Goal: Task Accomplishment & Management: Use online tool/utility

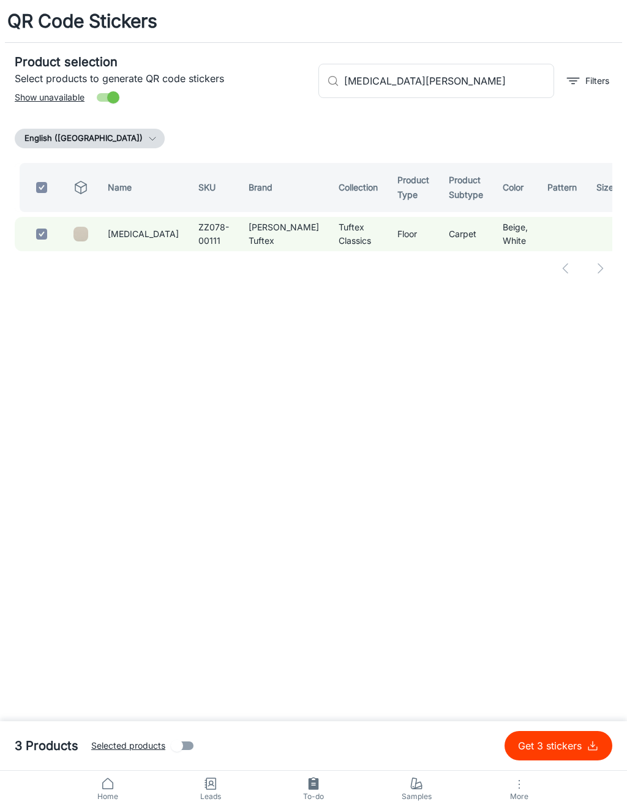
click at [491, 84] on input "[MEDICAL_DATA][PERSON_NAME]" at bounding box center [449, 81] width 210 height 34
click at [371, 86] on input "[MEDICAL_DATA][PERSON_NAME]" at bounding box center [449, 81] width 210 height 34
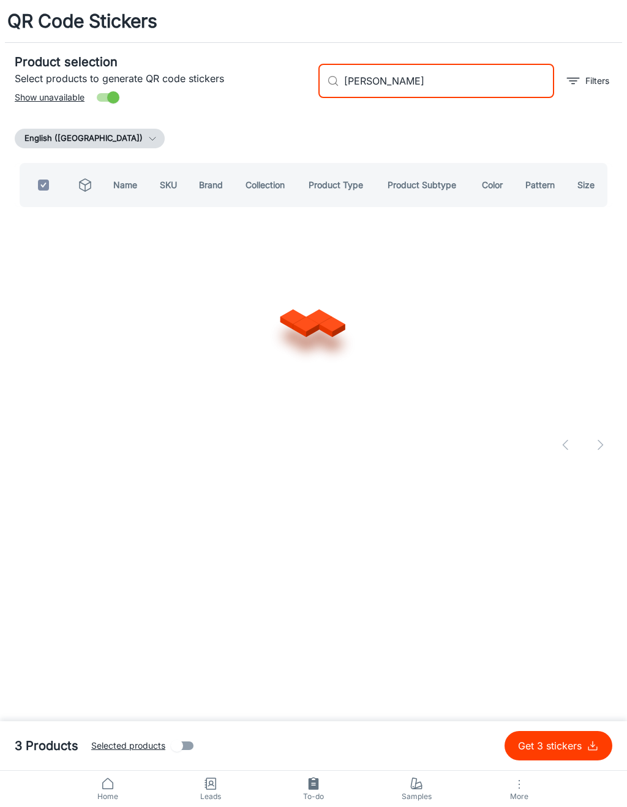
click at [480, 81] on input "[PERSON_NAME]" at bounding box center [449, 81] width 210 height 34
type input "[PERSON_NAME]"
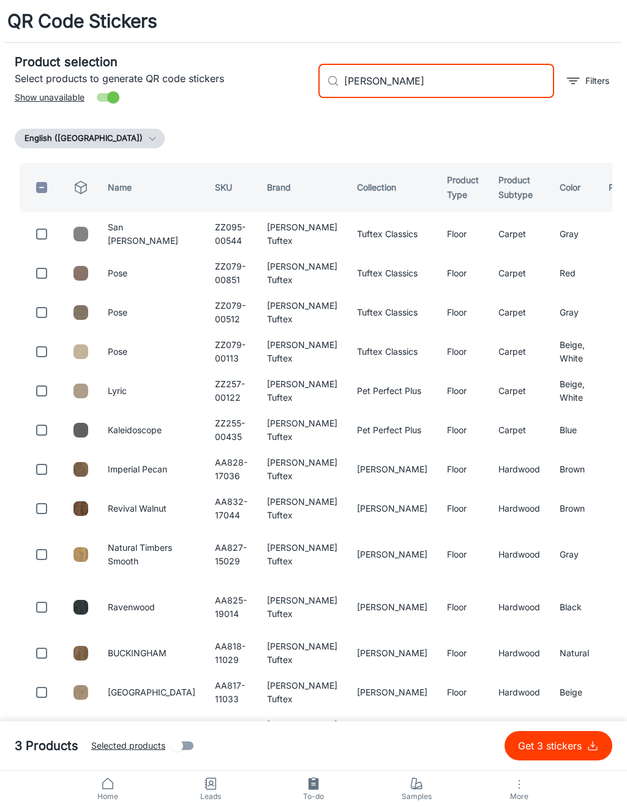
checkbox input "false"
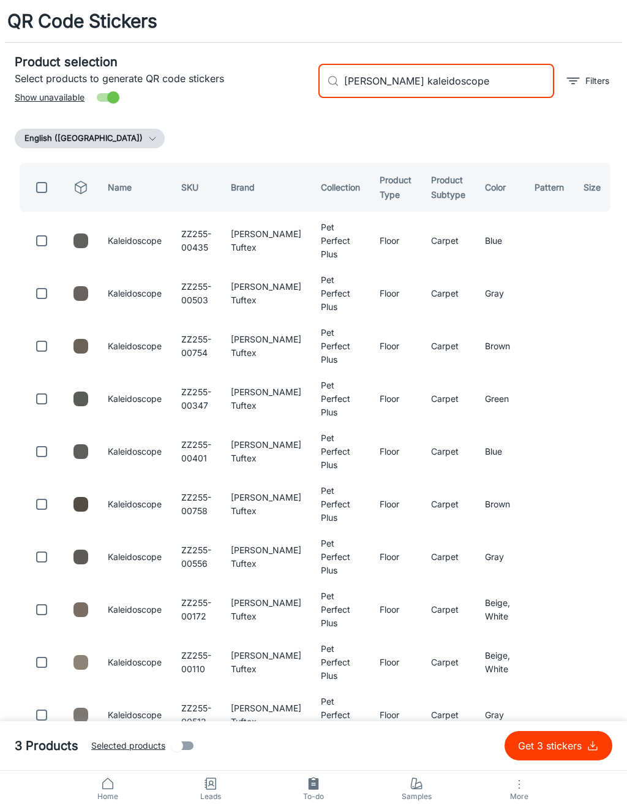
type input "[PERSON_NAME] kaleidoscope"
click at [44, 238] on input "checkbox" at bounding box center [41, 240] width 24 height 24
checkbox input "true"
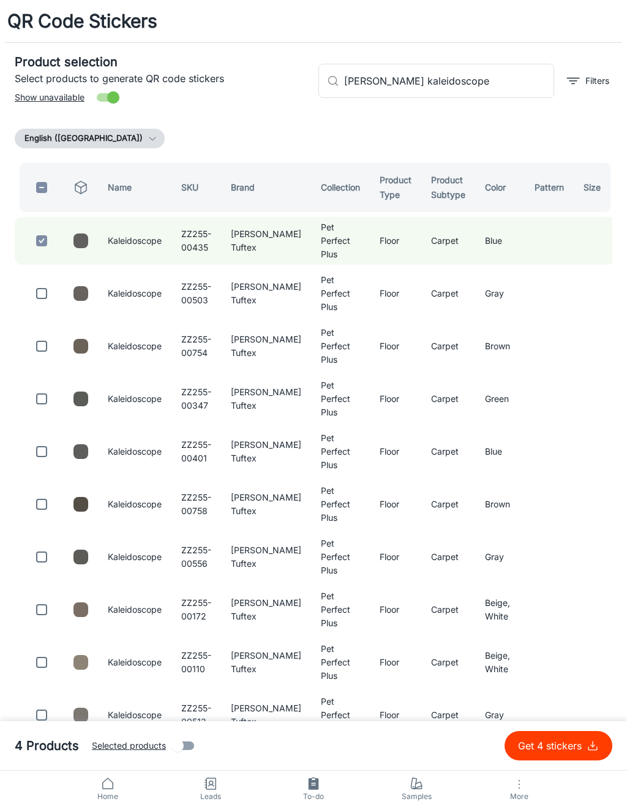
click at [480, 88] on input "[PERSON_NAME] kaleidoscope" at bounding box center [449, 81] width 210 height 34
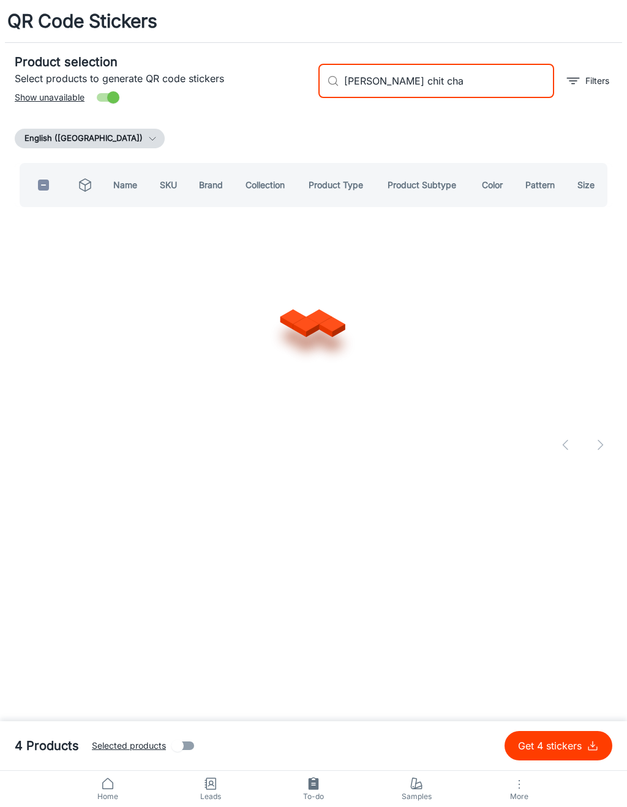
type input "[PERSON_NAME] chit chat"
checkbox input "true"
type input "a"
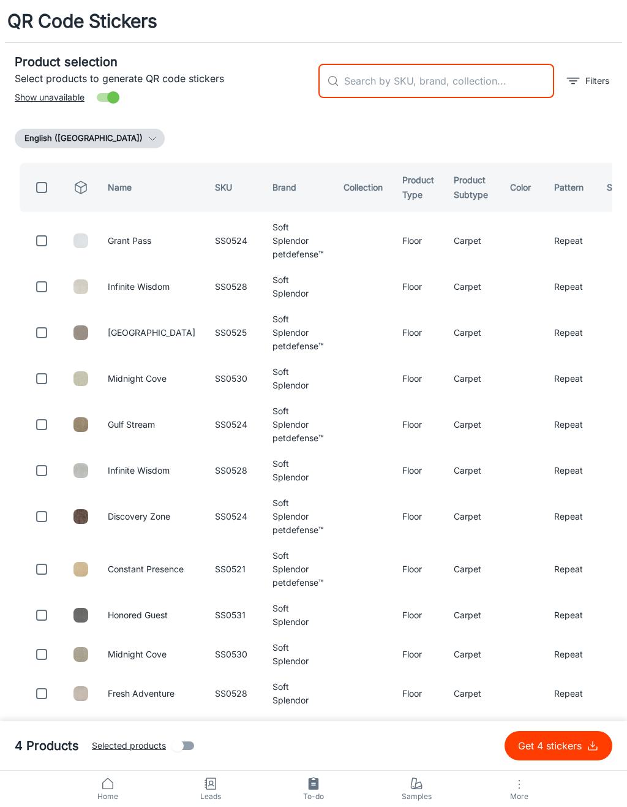
checkbox input "false"
type input "S"
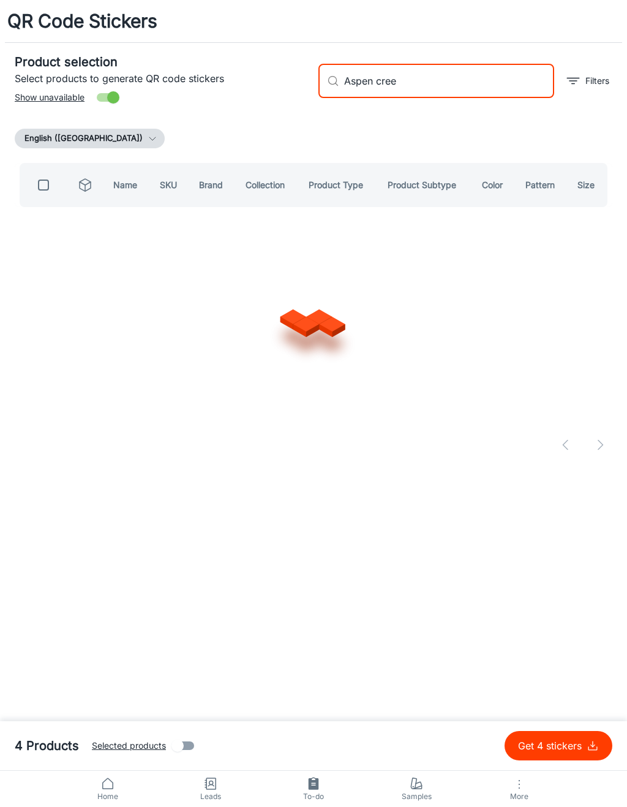
type input "Aspen creek"
checkbox input "true"
type input "A"
checkbox input "false"
type input "Fabulous [PERSON_NAME]"
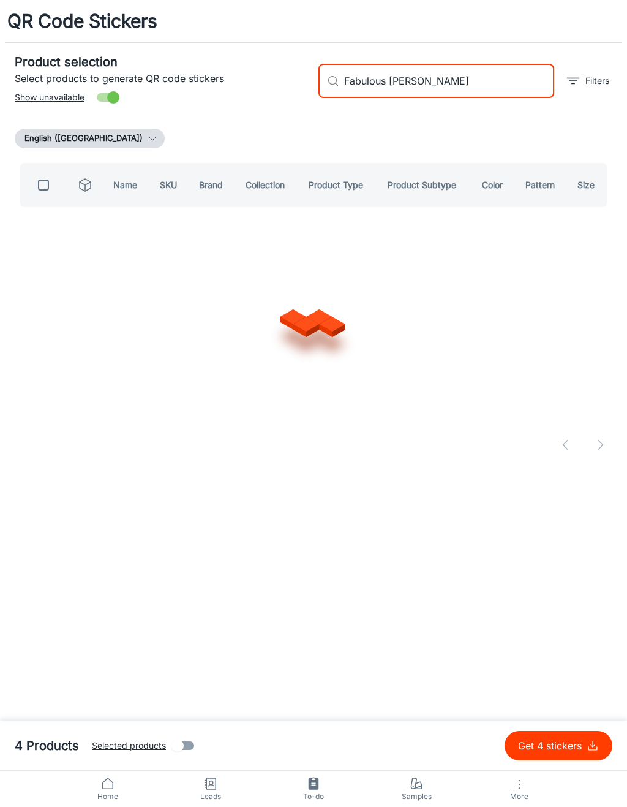
checkbox input "true"
type input "F"
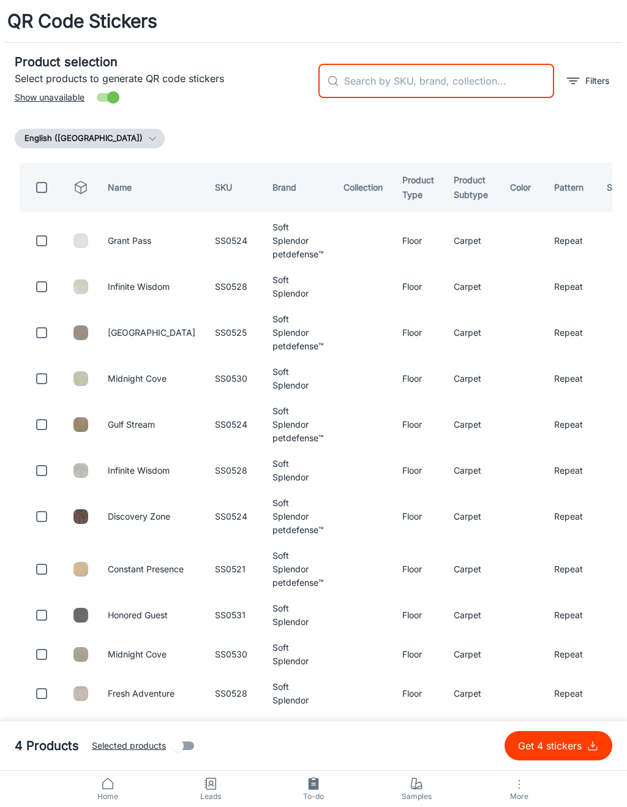
checkbox input "false"
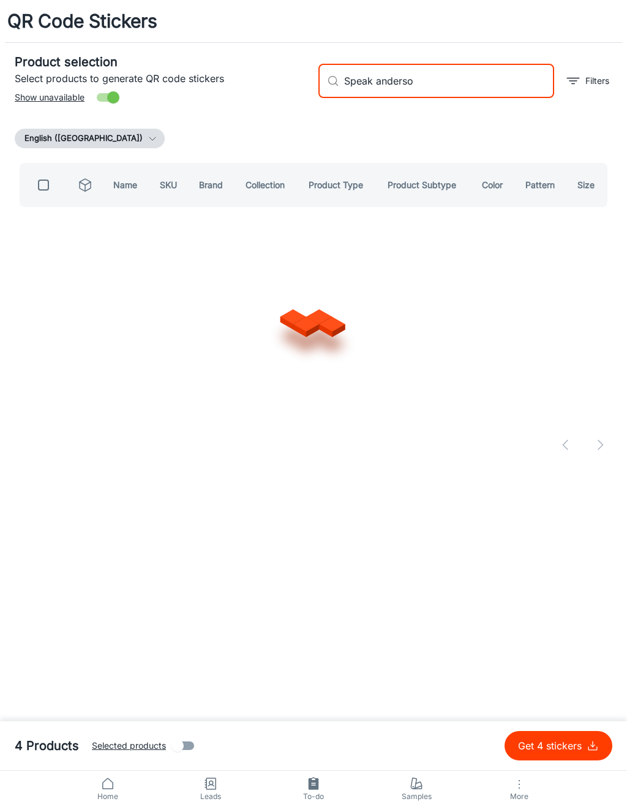
type input "Speak [PERSON_NAME]"
checkbox input "true"
type input "S"
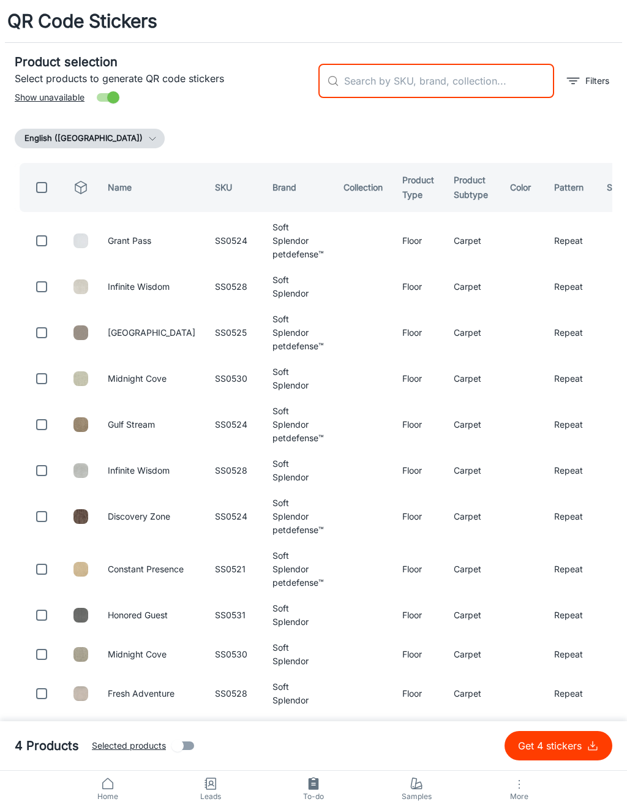
checkbox input "false"
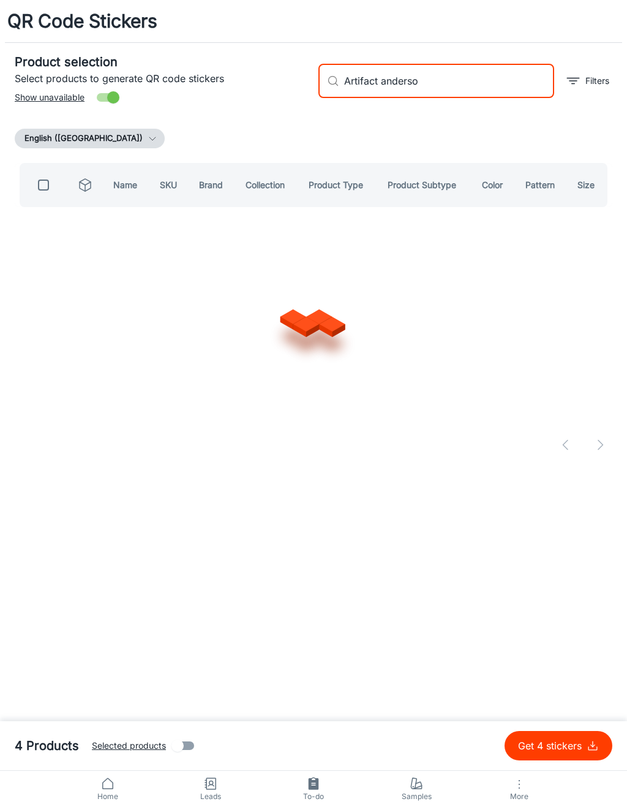
type input "Artifact [PERSON_NAME]"
checkbox input "true"
type input "A"
checkbox input "false"
type input "Terra nova"
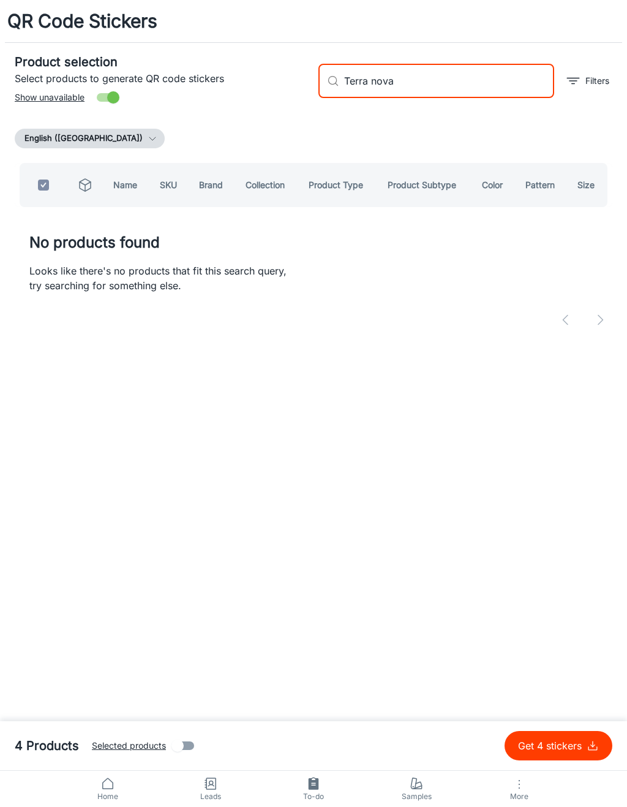
checkbox input "true"
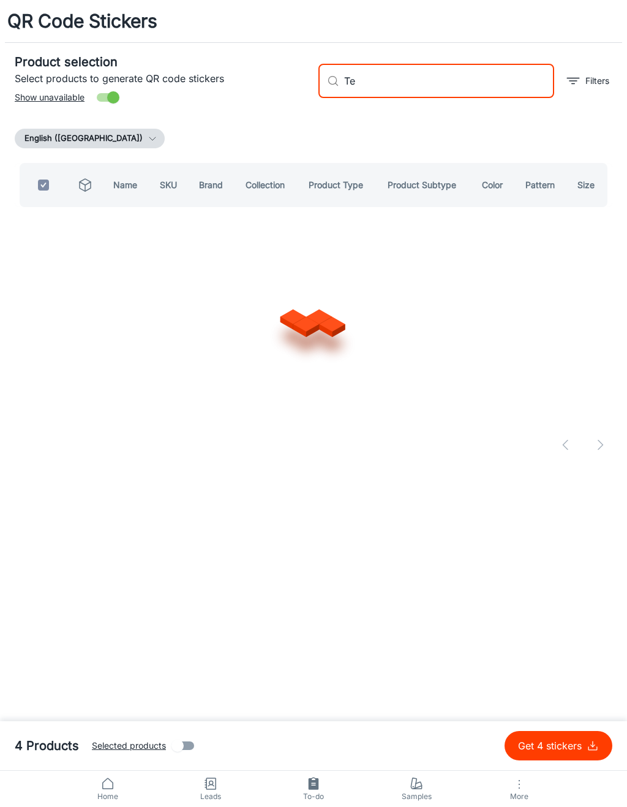
type input "T"
checkbox input "false"
type input "Autograph [PERSON_NAME]"
checkbox input "true"
type input "Autograp"
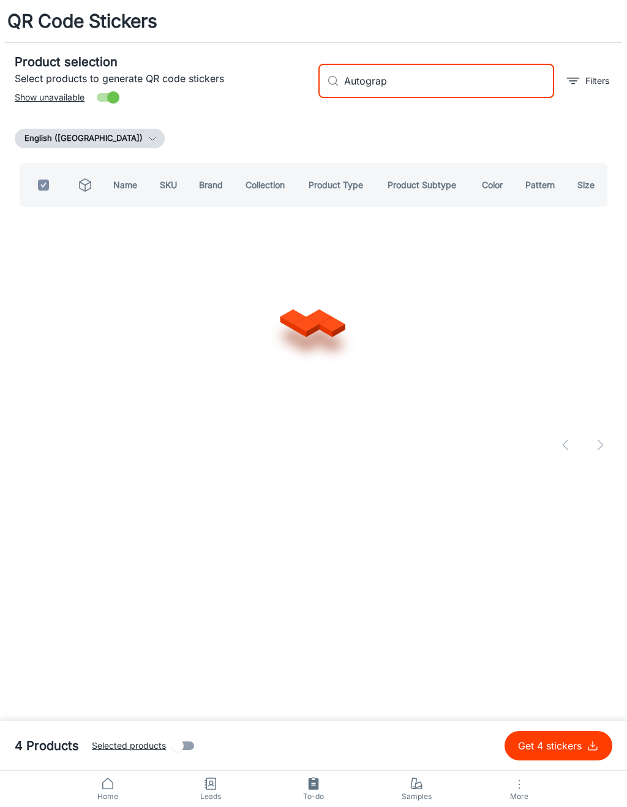
checkbox input "false"
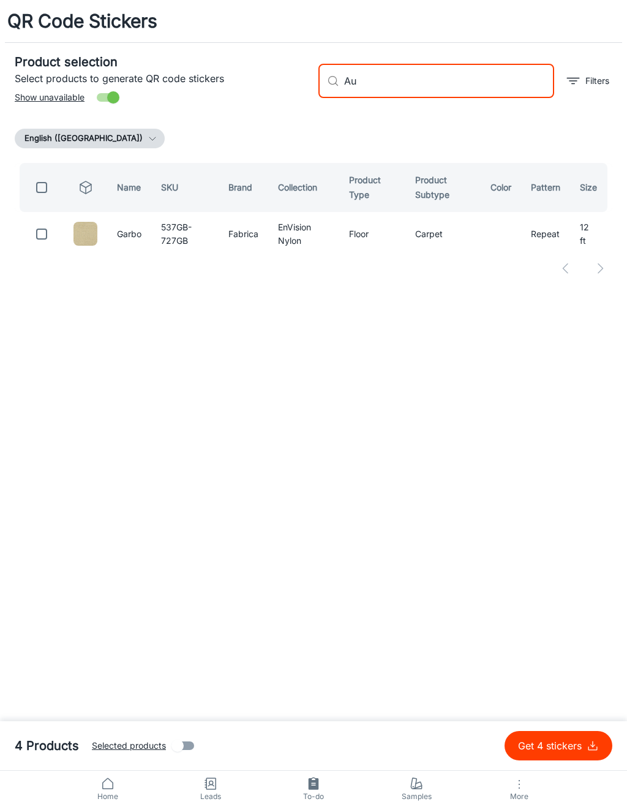
type input "A"
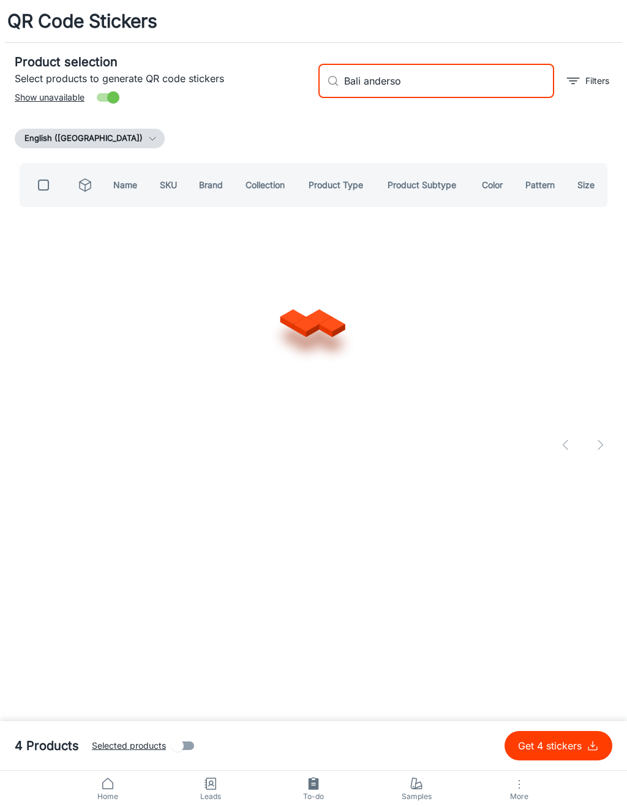
type input "[PERSON_NAME]"
checkbox input "true"
type input "B"
checkbox input "false"
type input "Laken"
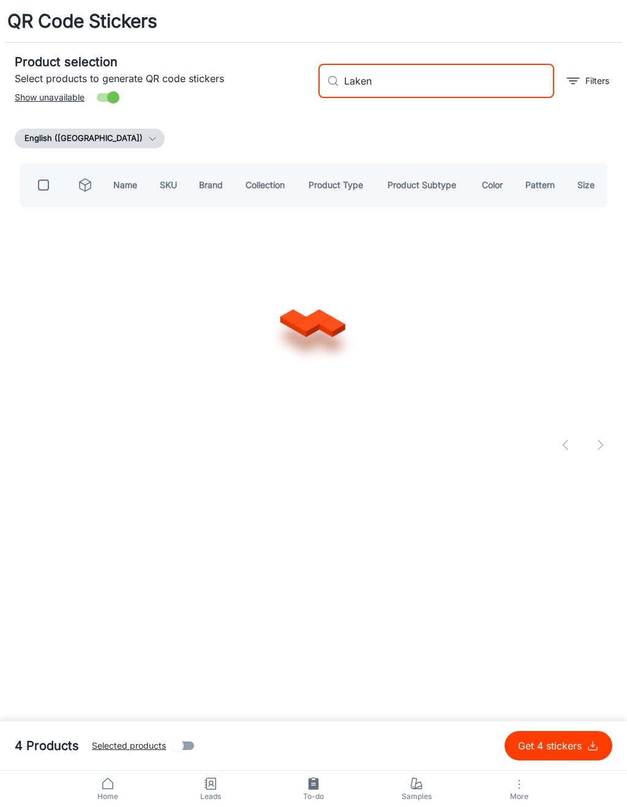
checkbox input "true"
type input "Lak"
checkbox input "false"
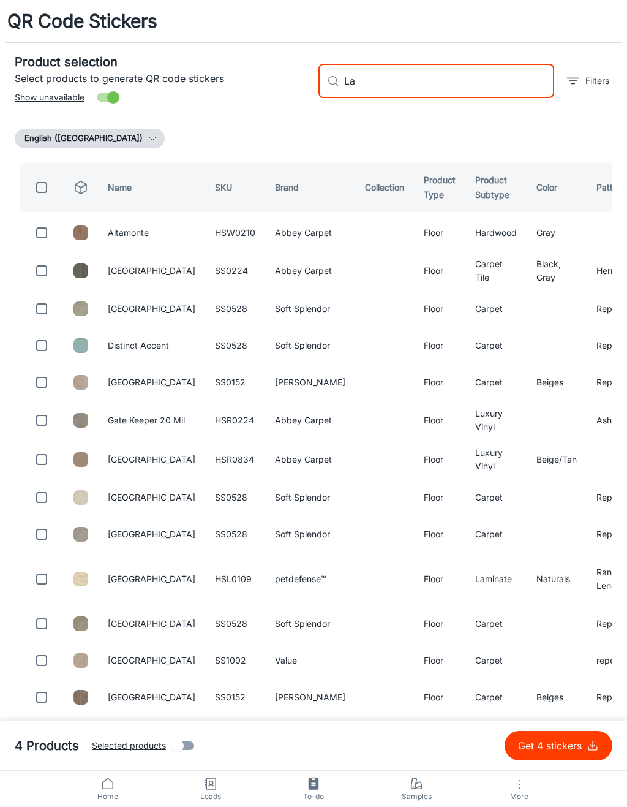
type input "L"
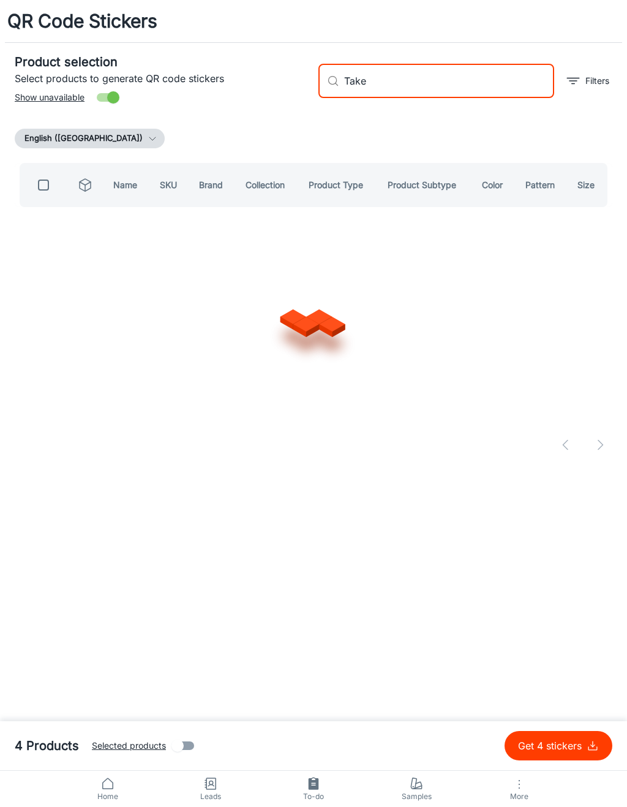
type input "Taken"
checkbox input "true"
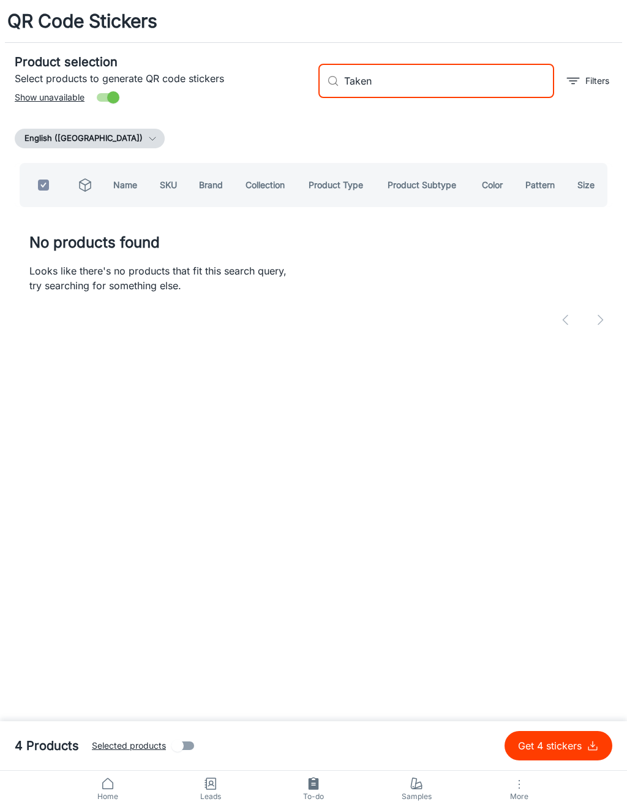
type input "Take"
checkbox input "false"
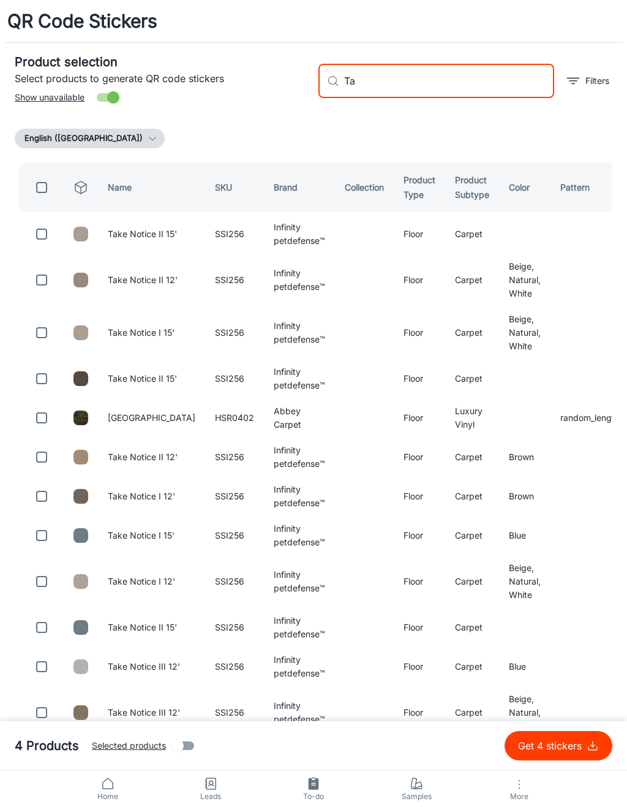
type input "T"
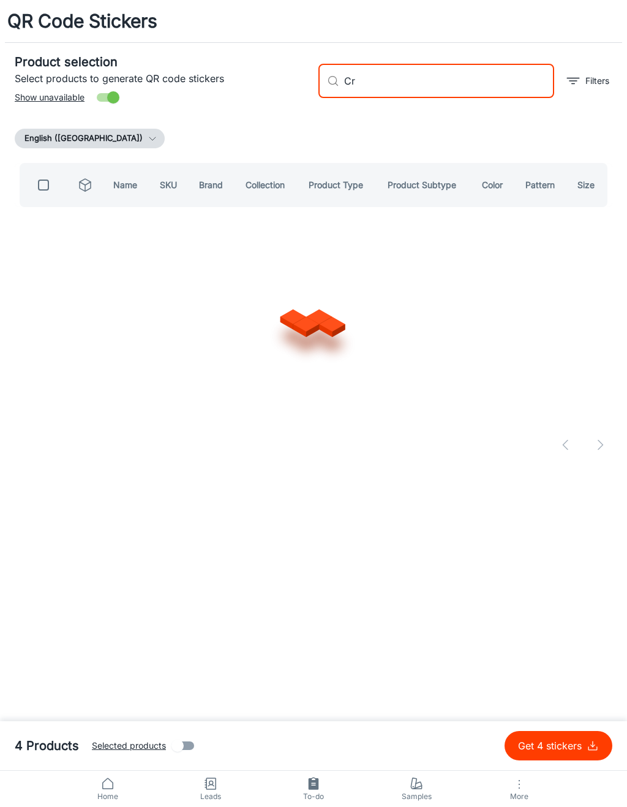
type input "C"
type input "E"
type input "Fancy that"
checkbox input "true"
type input "F"
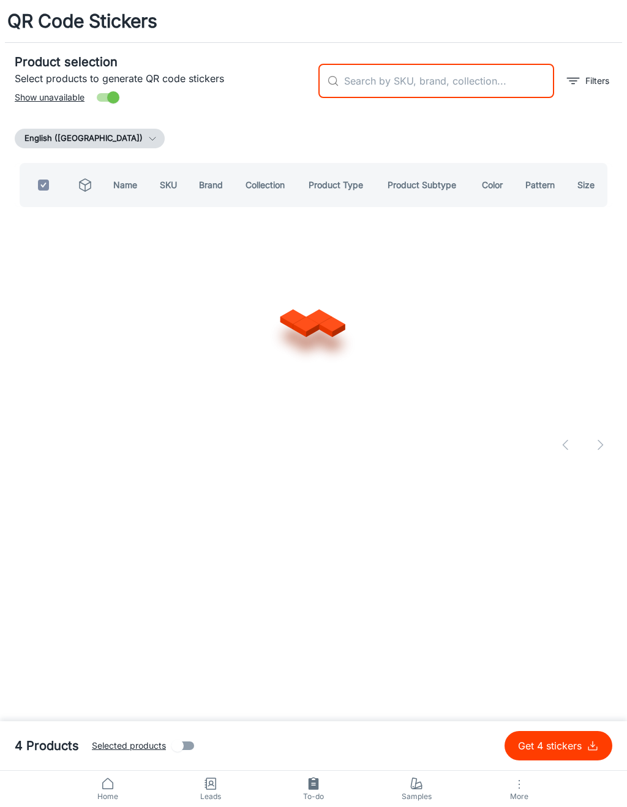
checkbox input "false"
type input "[PERSON_NAME]"
checkbox input "true"
type input "S"
checkbox input "false"
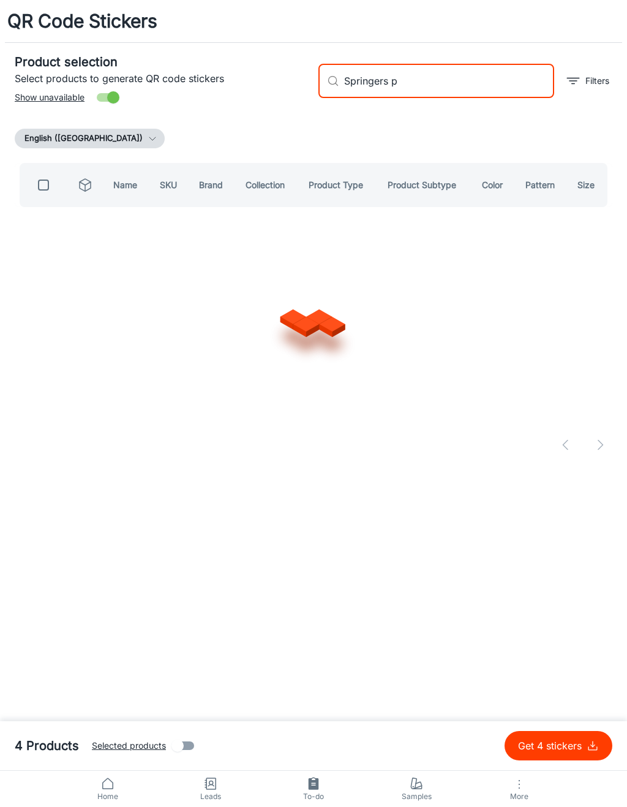
type input "Springers po"
checkbox input "true"
type input "S"
checkbox input "false"
type input "Finery [PERSON_NAME]"
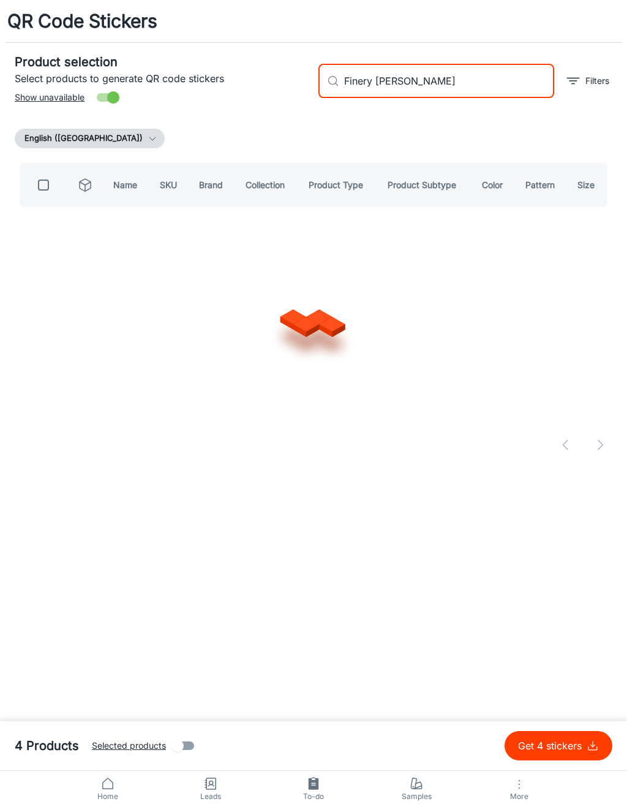
checkbox input "true"
type input "F"
checkbox input "false"
type input "Expressive [PERSON_NAME]"
checkbox input "true"
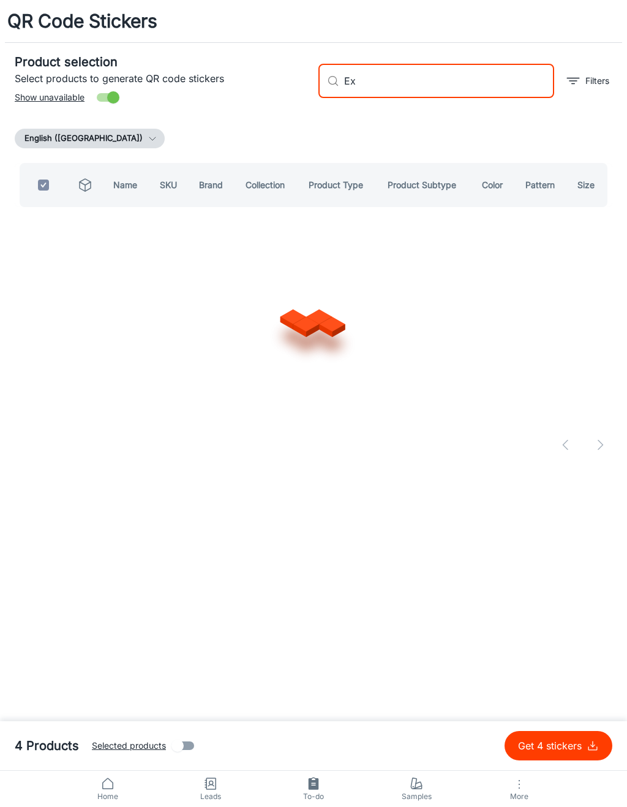
type input "E"
checkbox input "false"
type input "Perfect choice"
checkbox input "true"
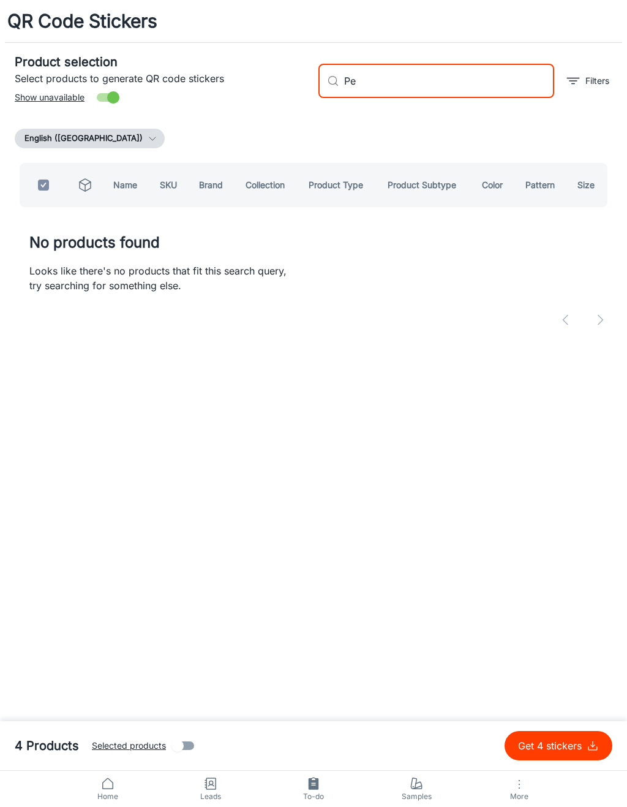
type input "P"
checkbox input "false"
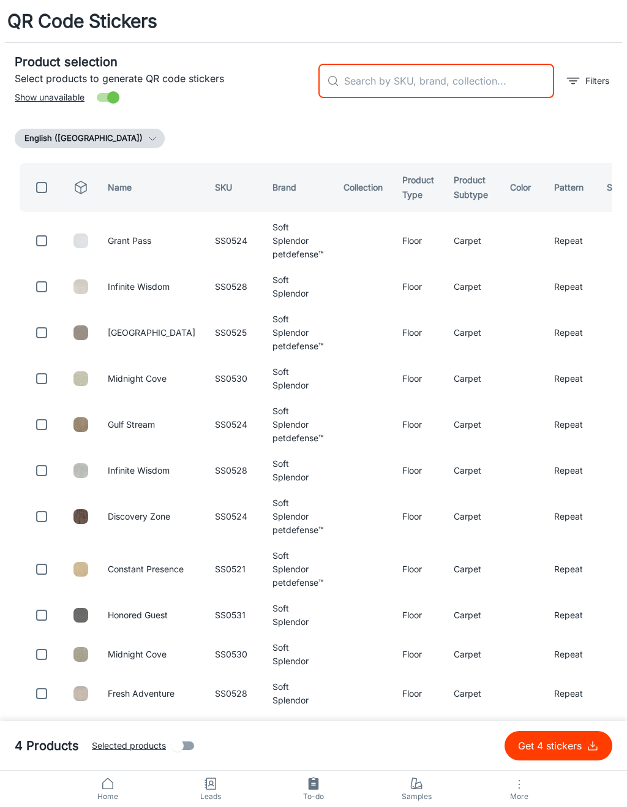
click at [462, 163] on th "Product Subtype" at bounding box center [472, 187] width 56 height 49
click at [499, 135] on div "English ([GEOGRAPHIC_DATA])" at bounding box center [314, 139] width 598 height 20
